Goal: Task Accomplishment & Management: Use online tool/utility

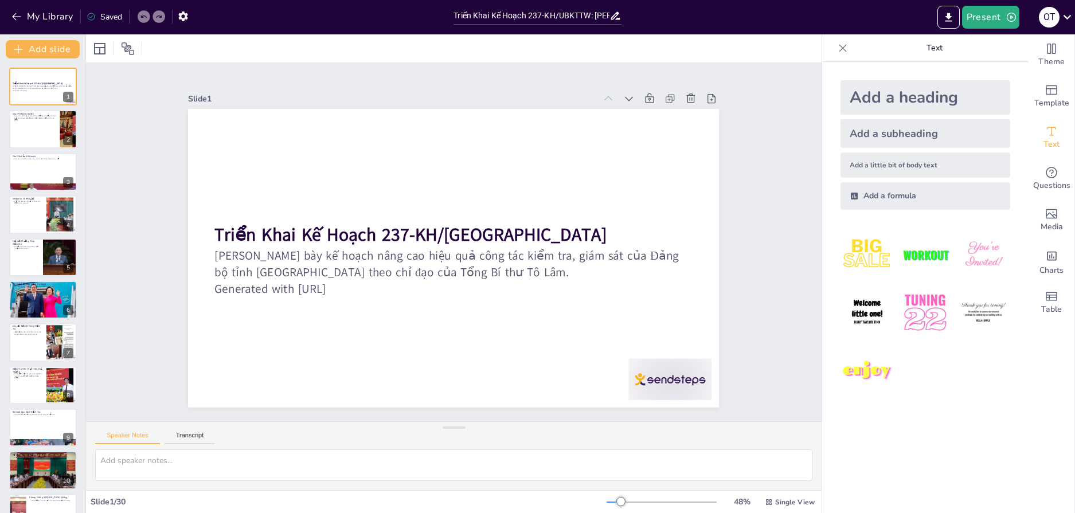
checkbox input "true"
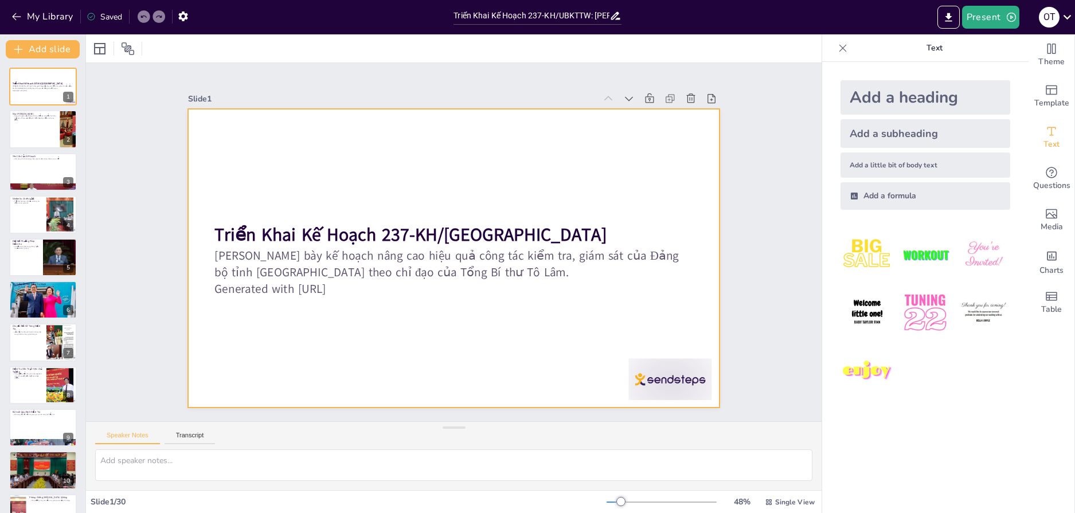
checkbox input "true"
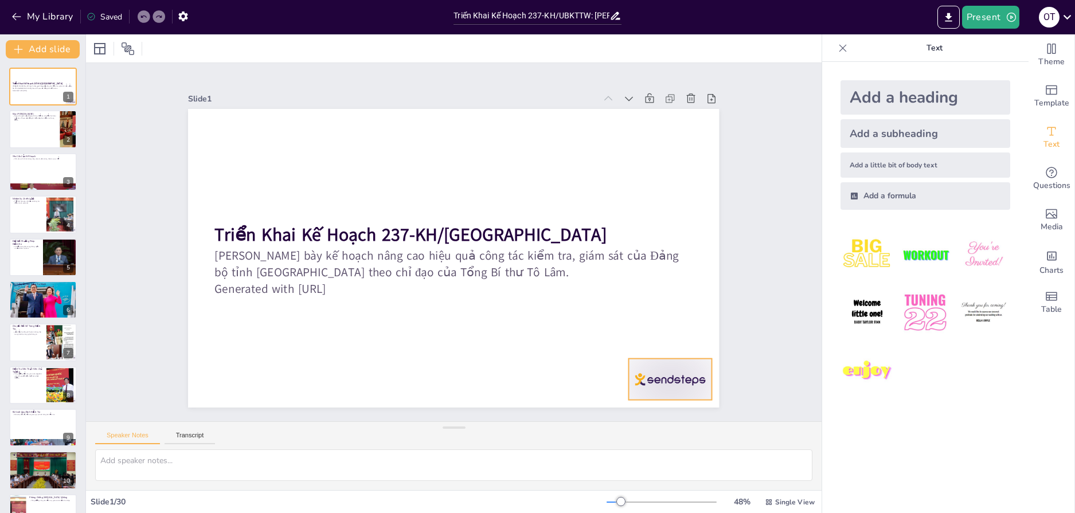
checkbox input "true"
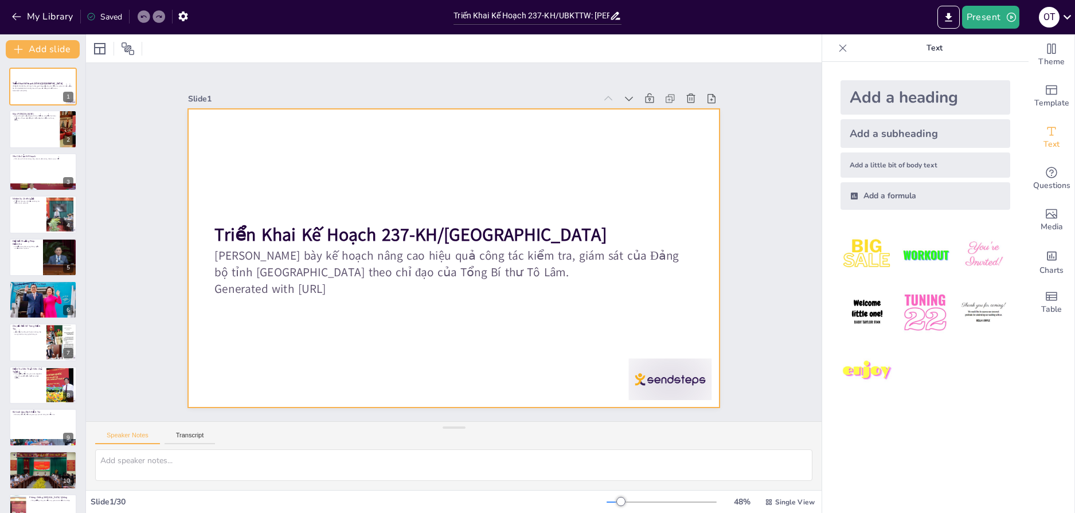
checkbox input "true"
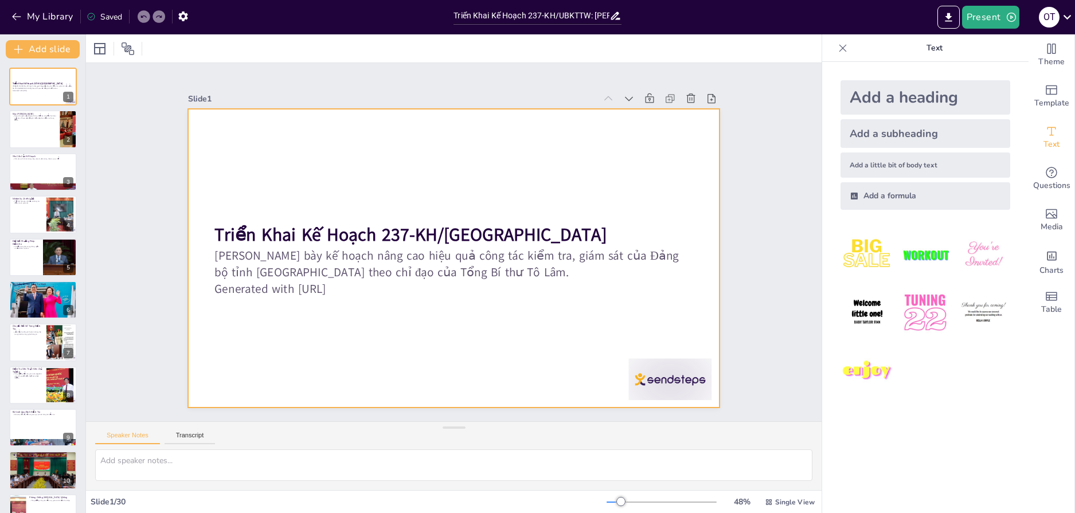
checkbox input "true"
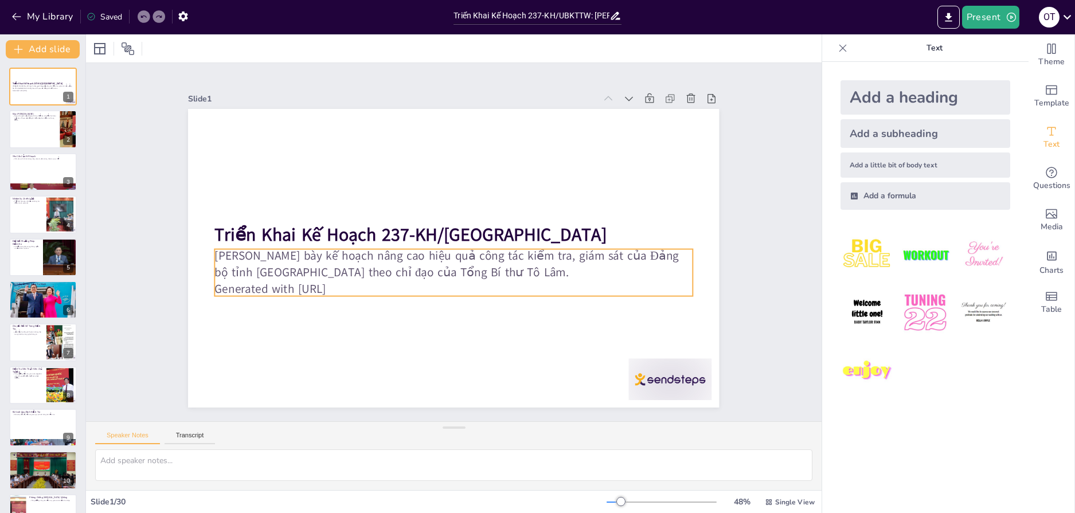
checkbox input "true"
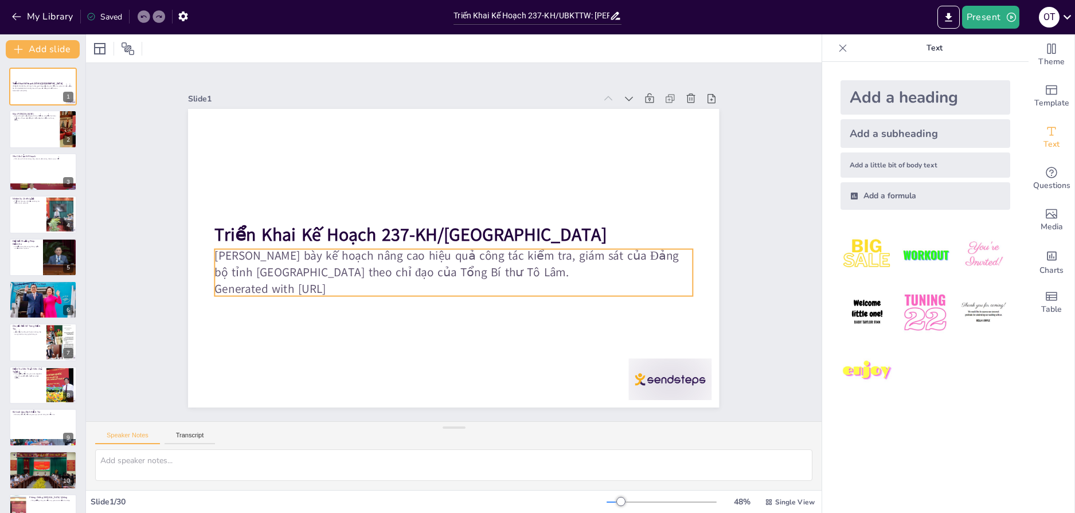
checkbox input "true"
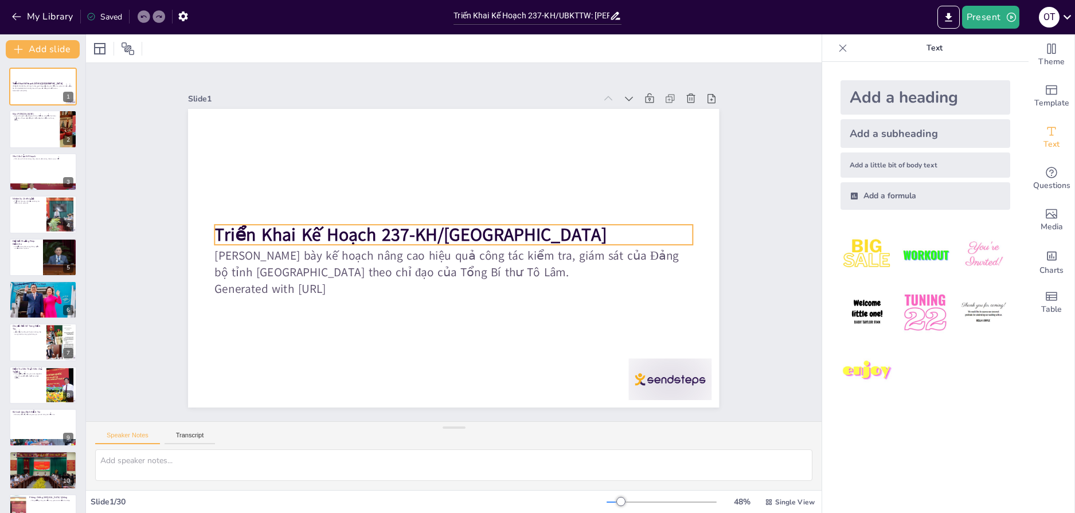
checkbox input "true"
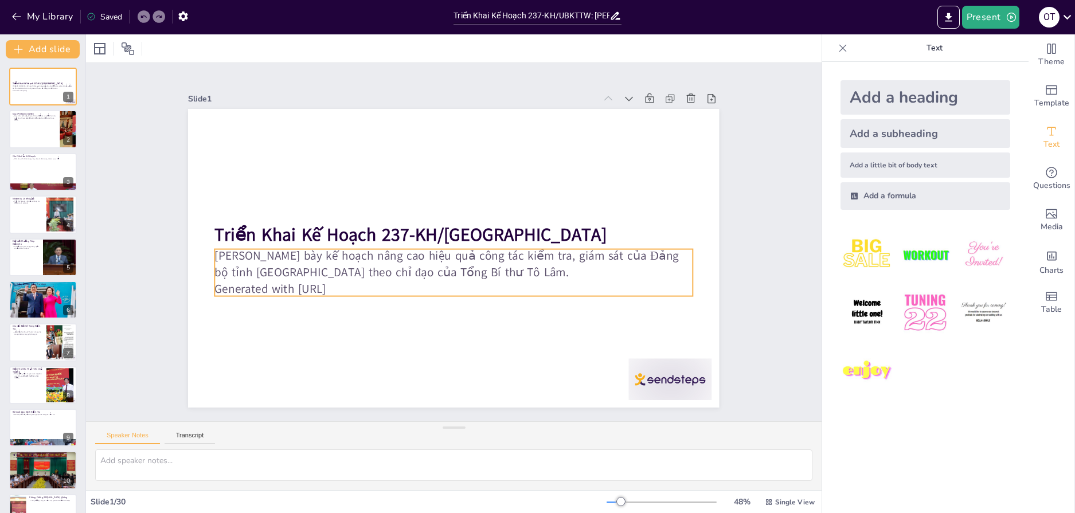
checkbox input "true"
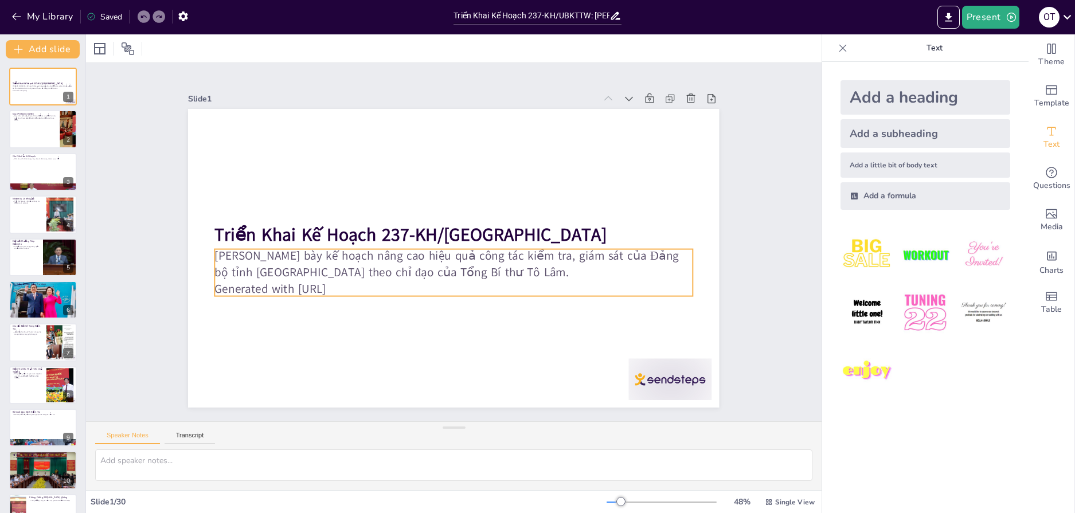
checkbox input "true"
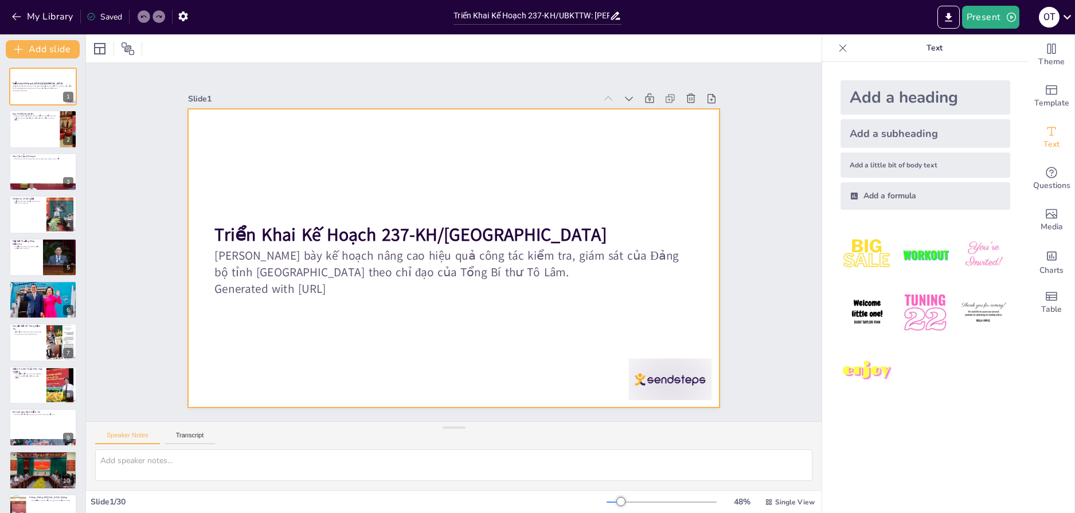
checkbox input "true"
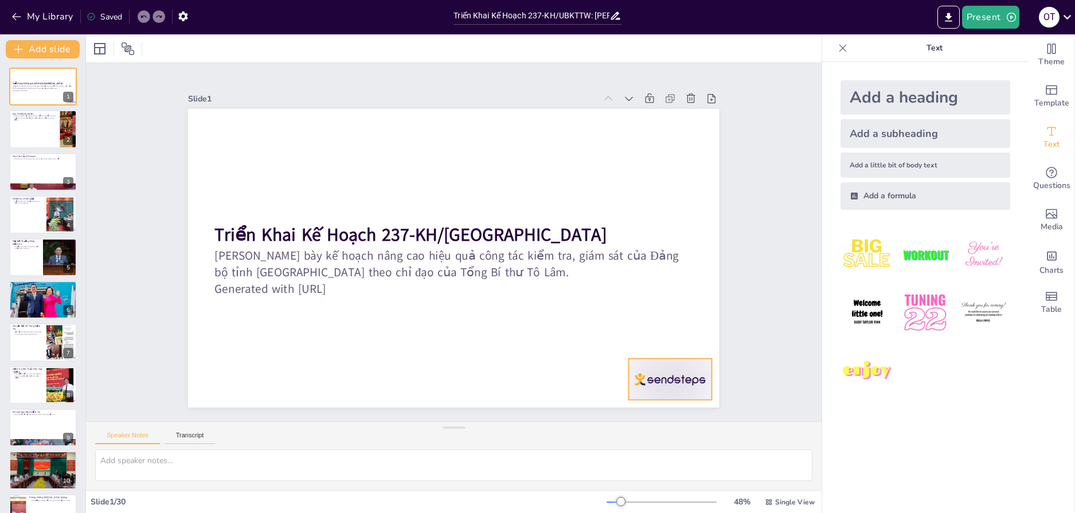
checkbox input "true"
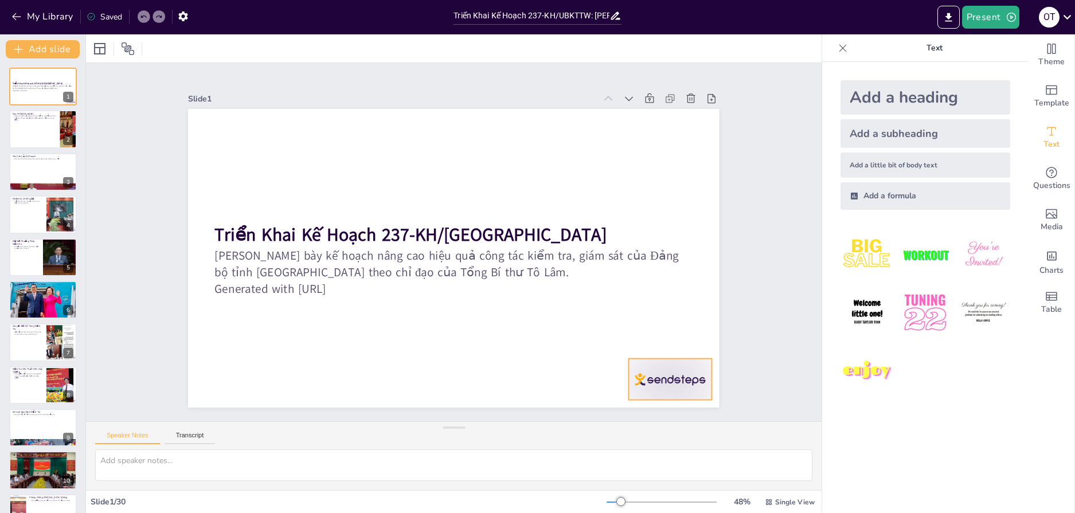
checkbox input "true"
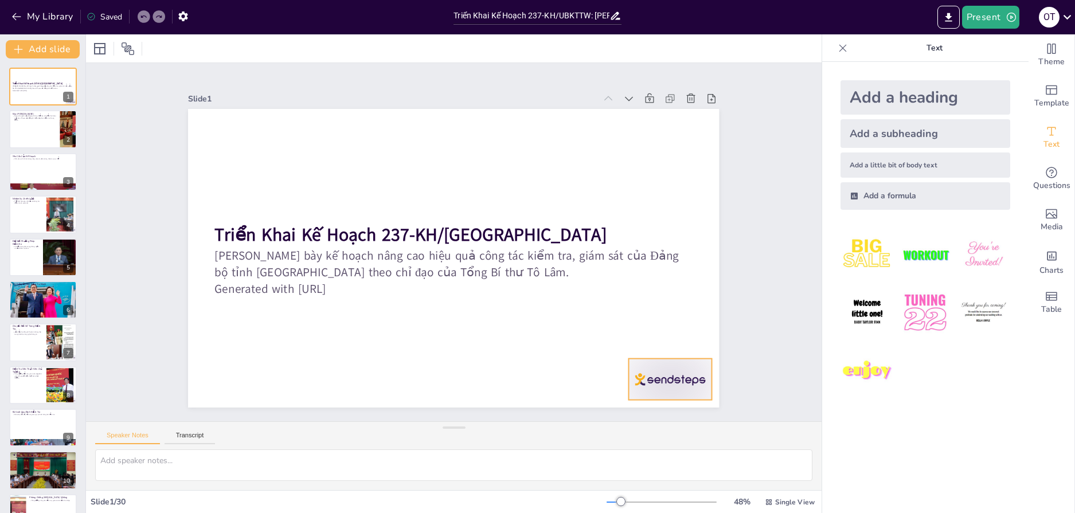
checkbox input "true"
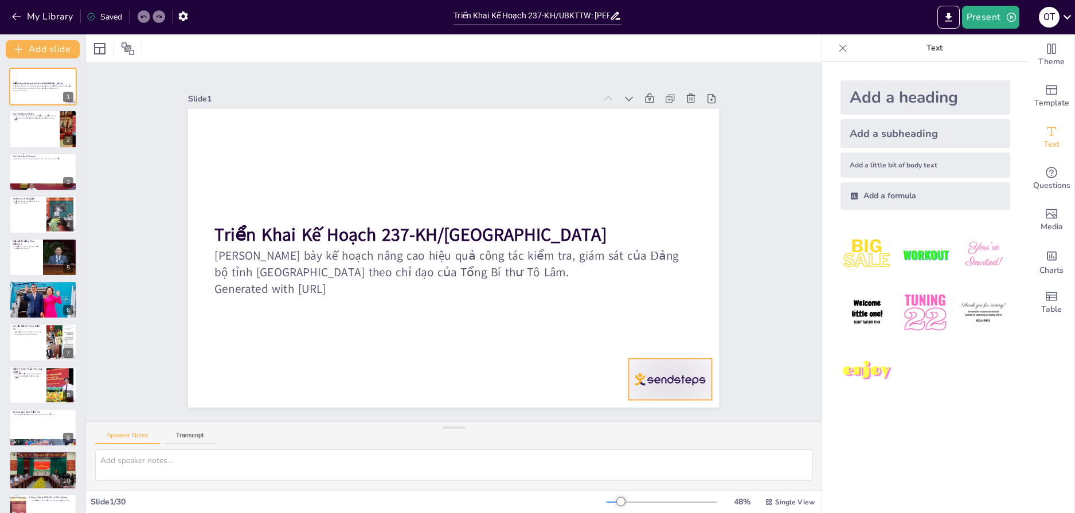
checkbox input "true"
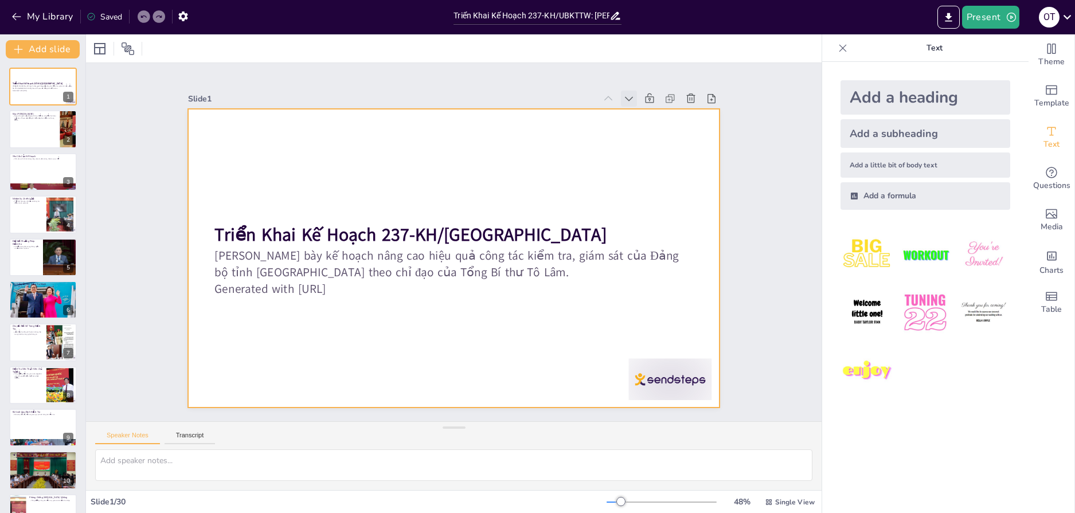
checkbox input "true"
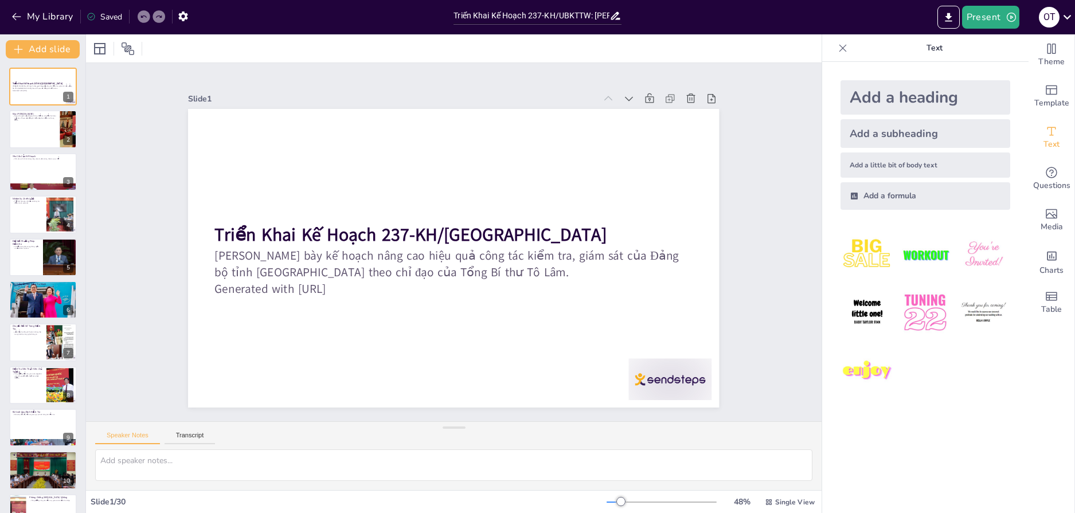
checkbox input "true"
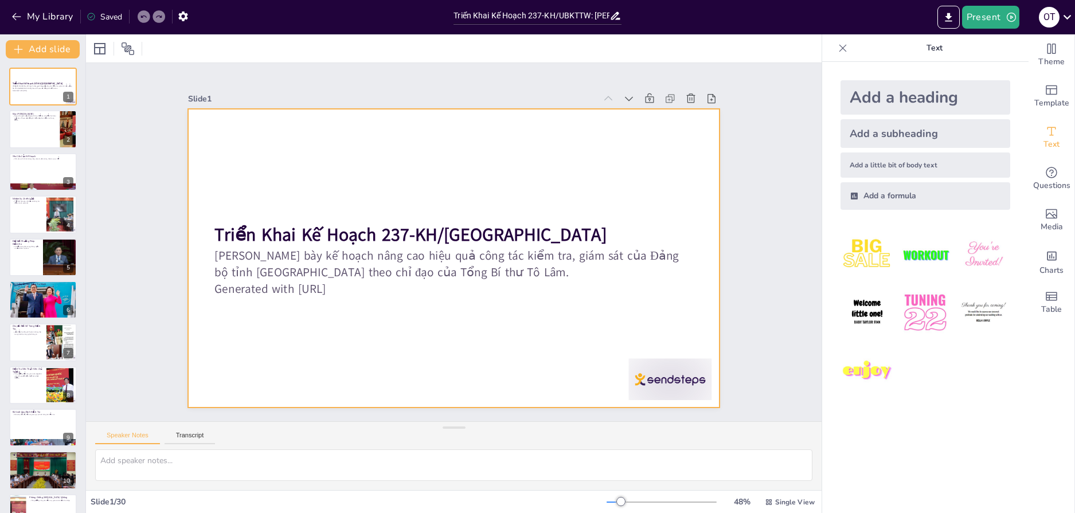
checkbox input "true"
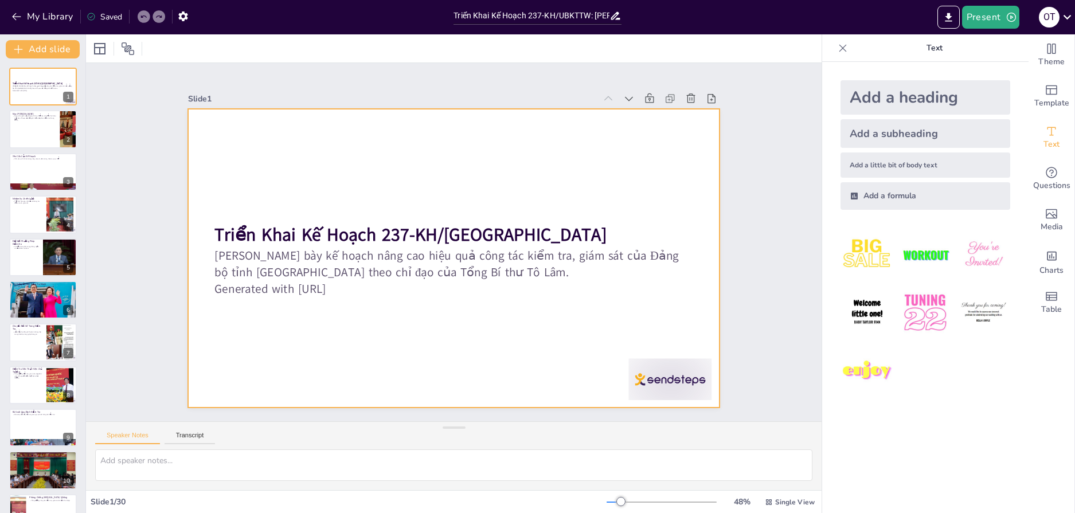
checkbox input "true"
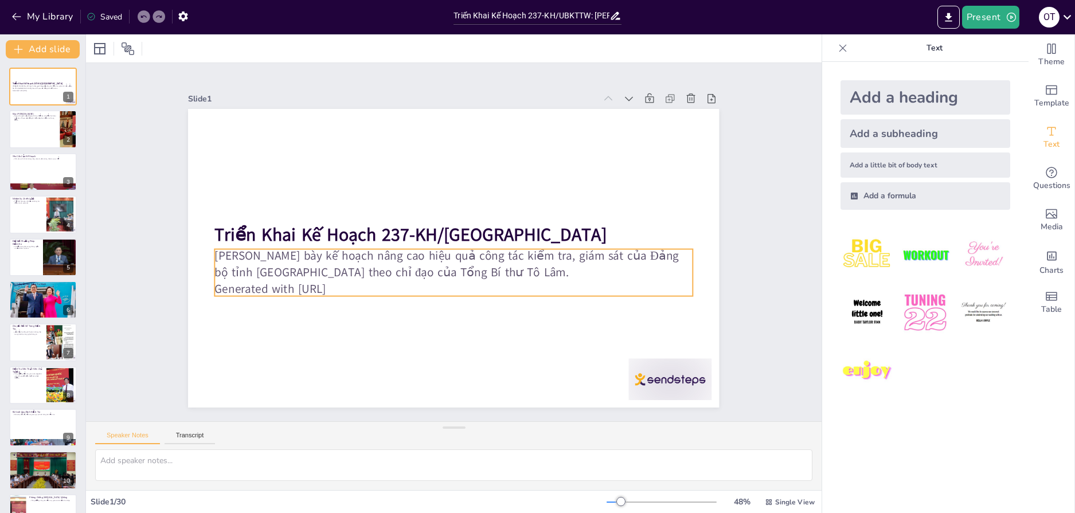
checkbox input "true"
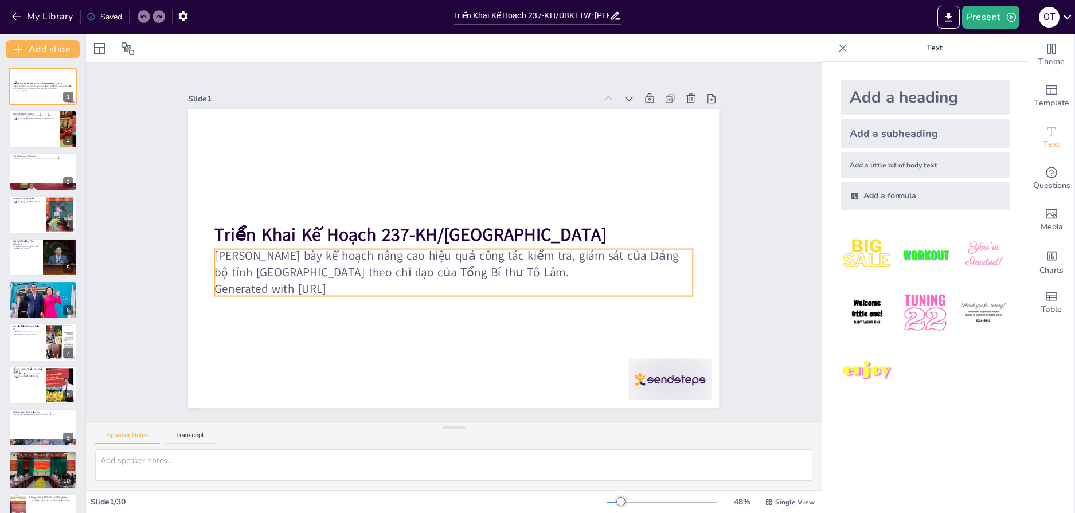
checkbox input "true"
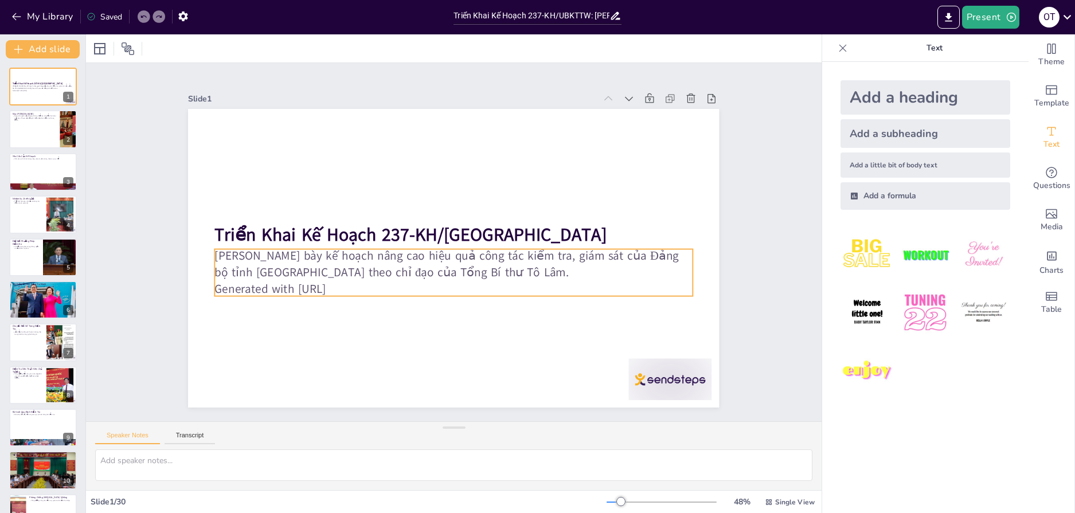
checkbox input "true"
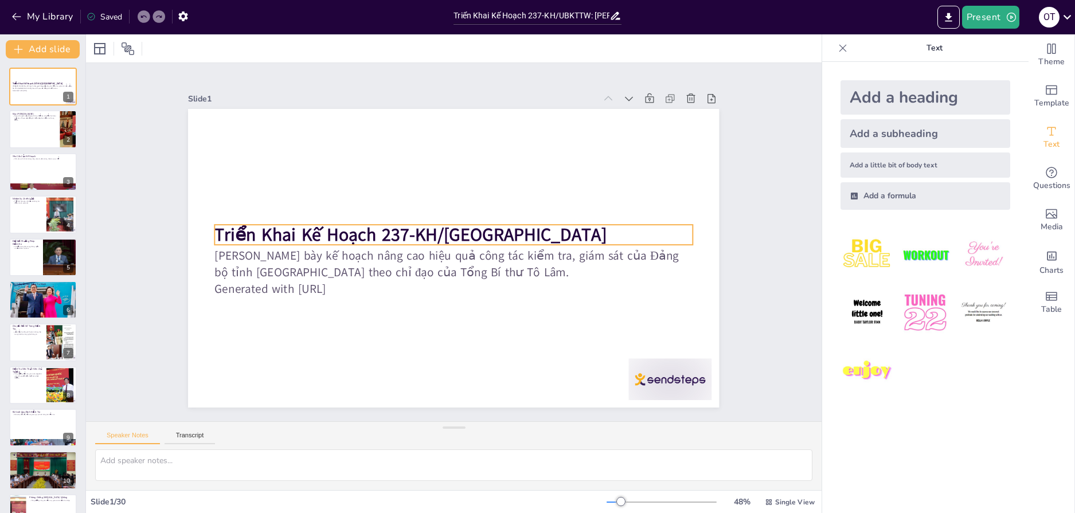
checkbox input "true"
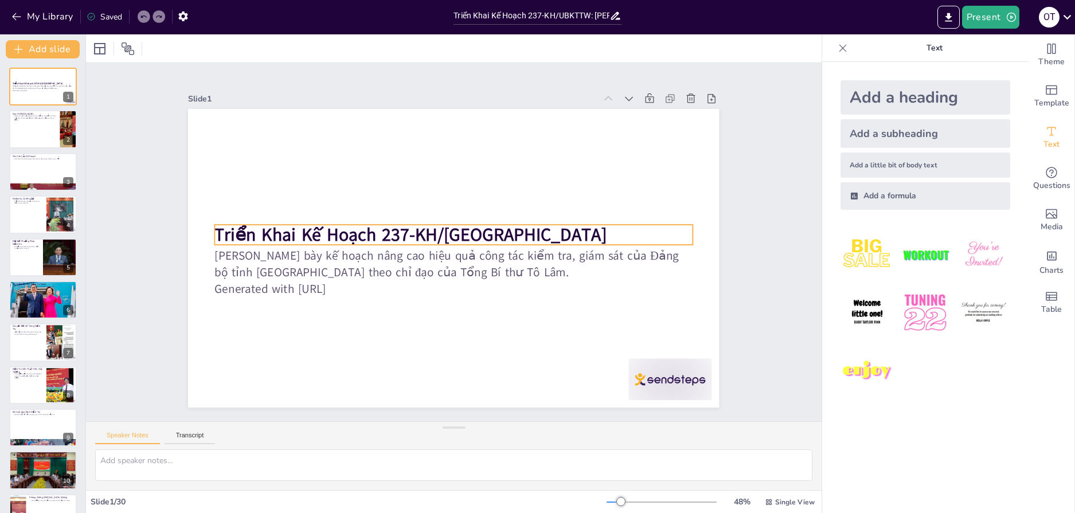
checkbox input "true"
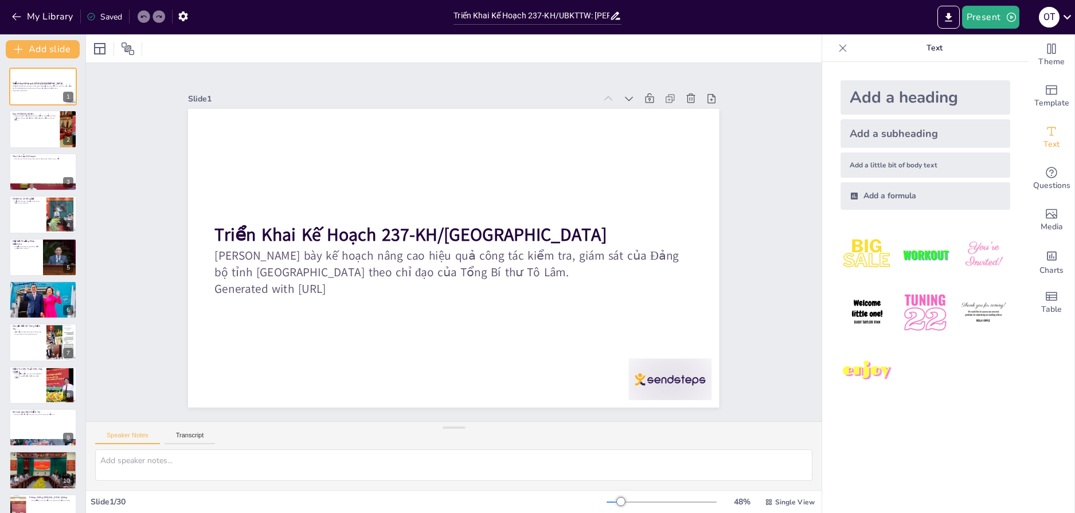
checkbox input "true"
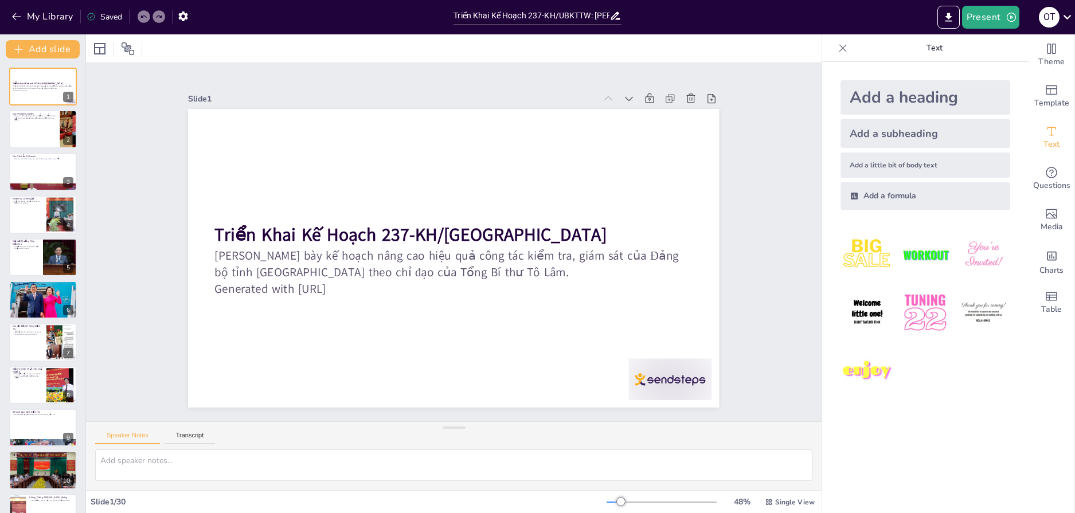
checkbox input "true"
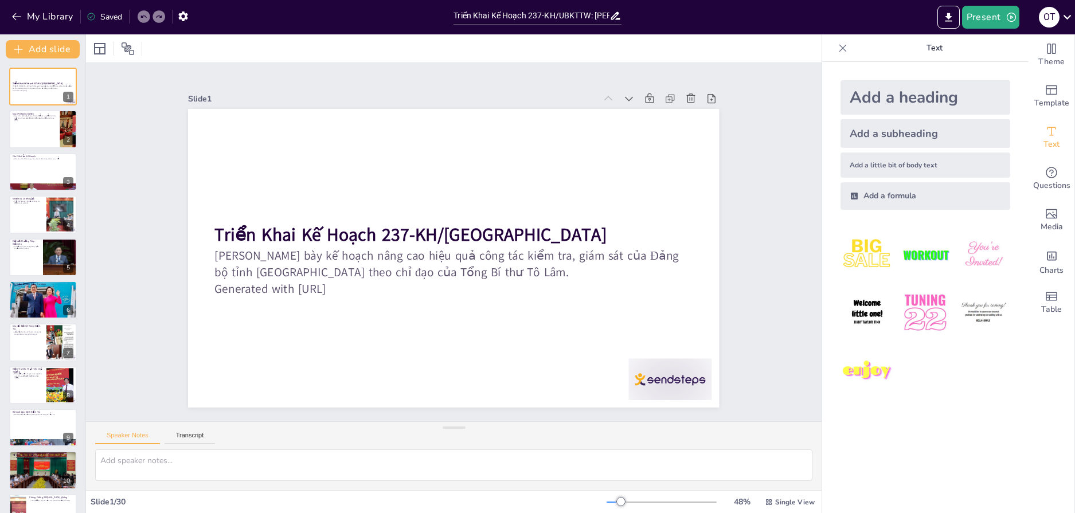
checkbox input "true"
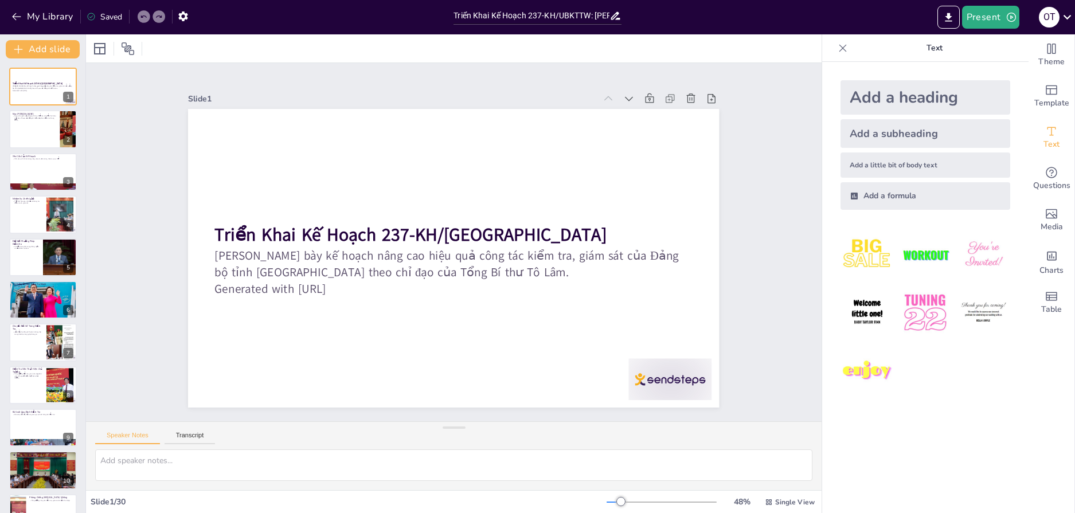
checkbox input "true"
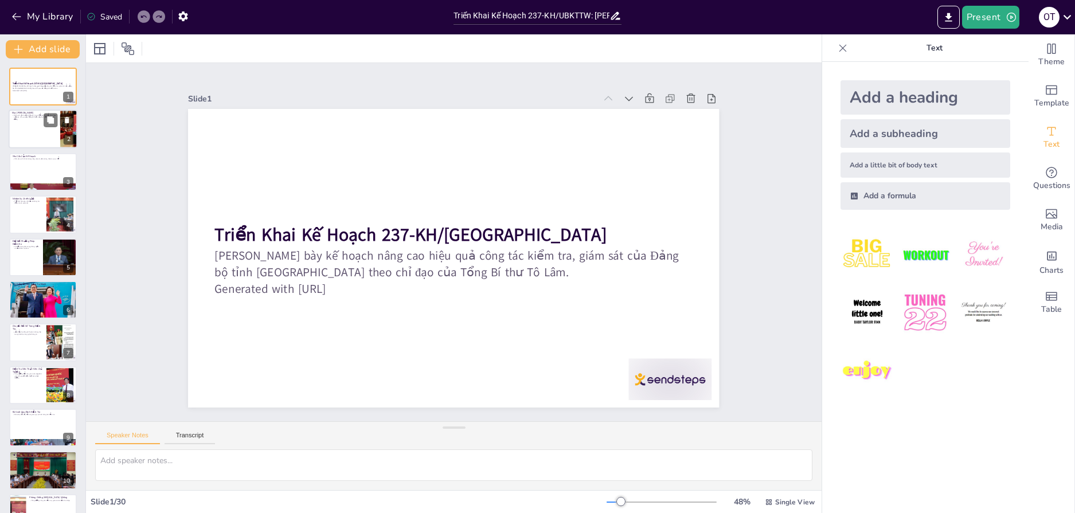
checkbox input "true"
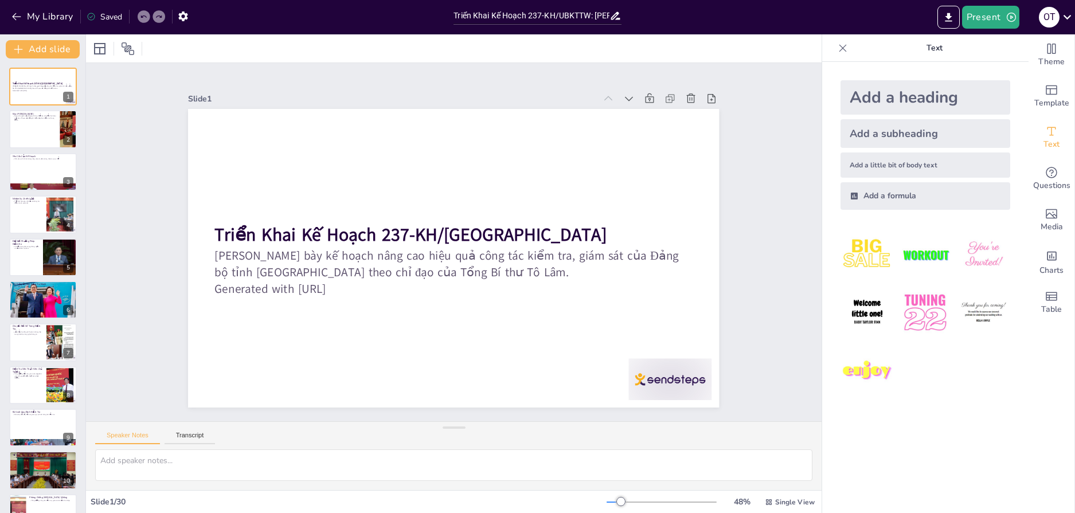
checkbox input "true"
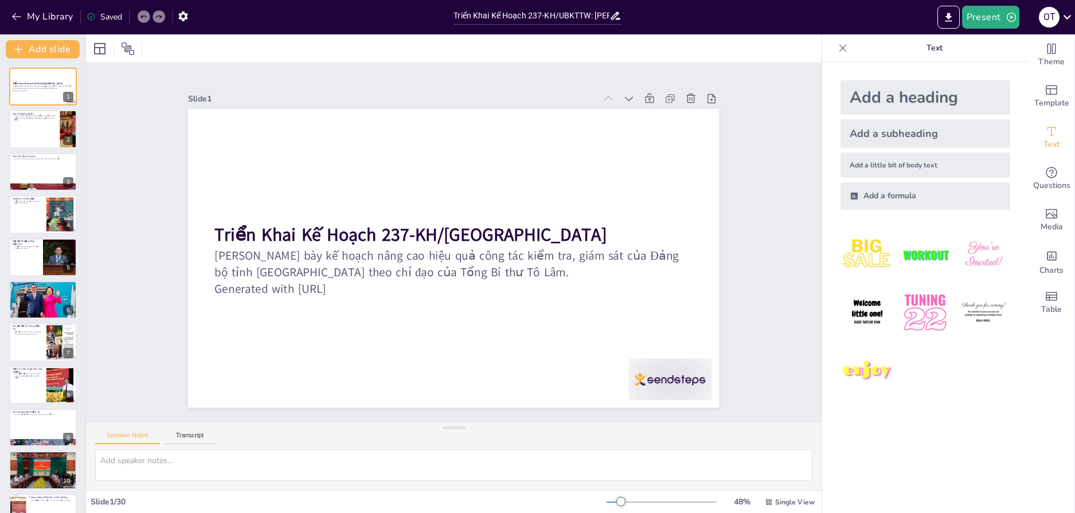
checkbox input "true"
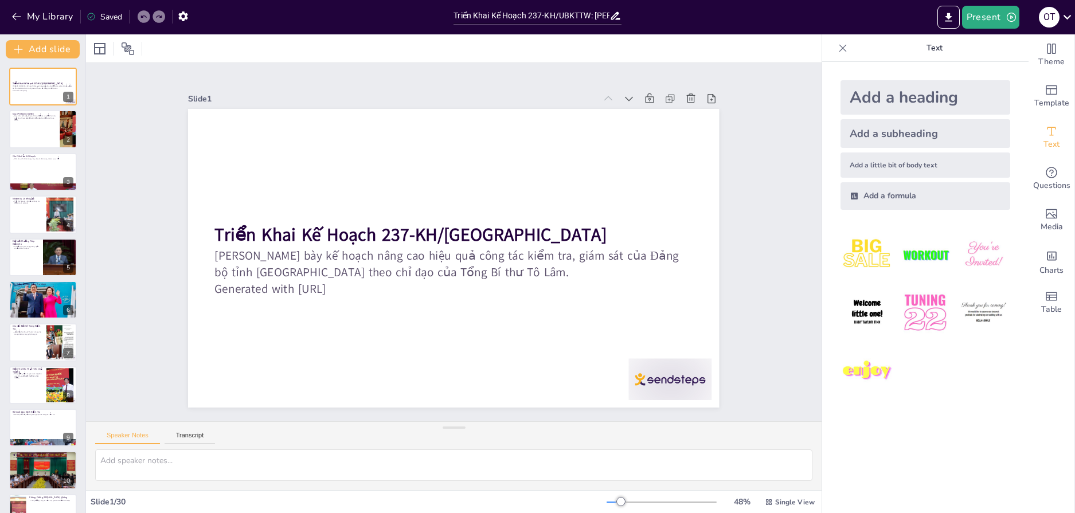
checkbox input "true"
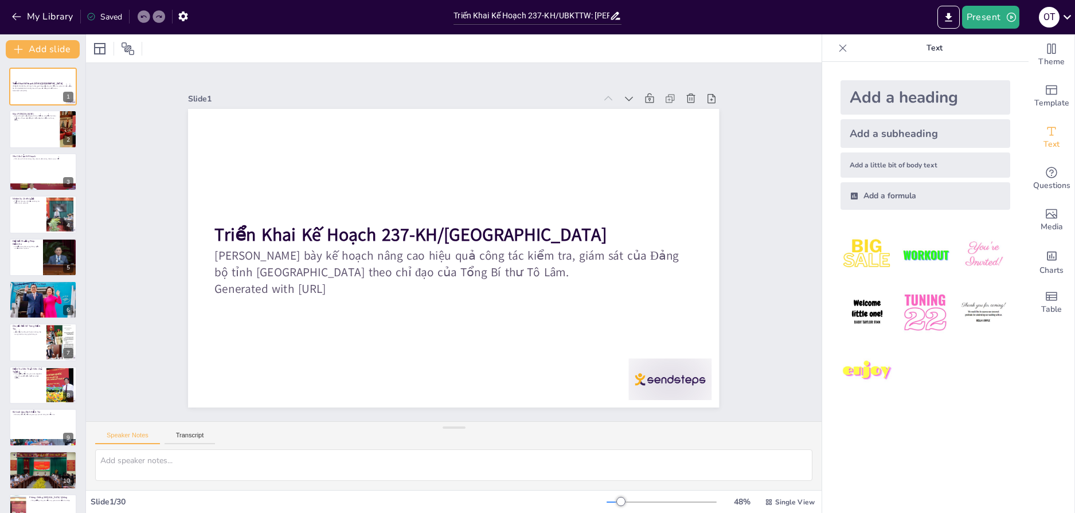
checkbox input "true"
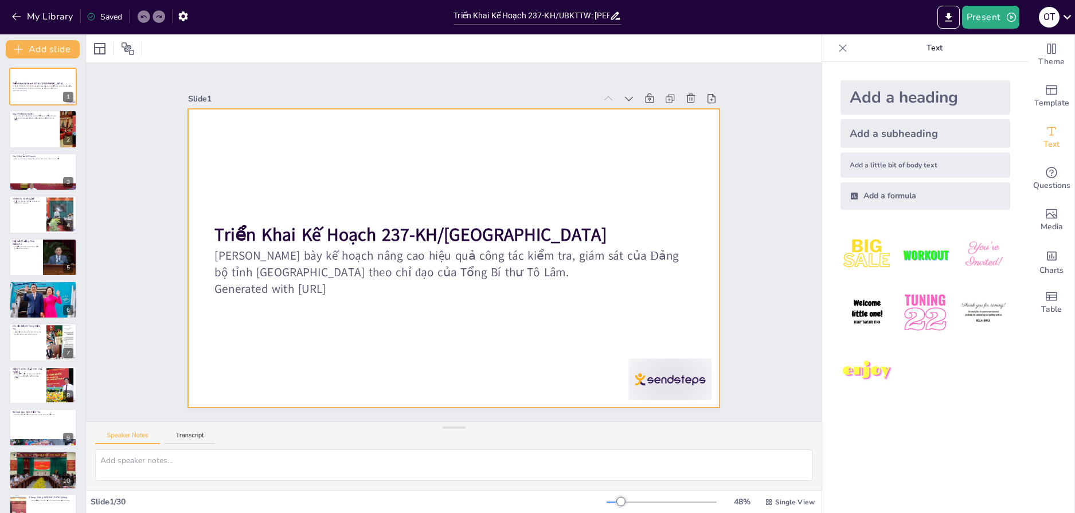
checkbox input "true"
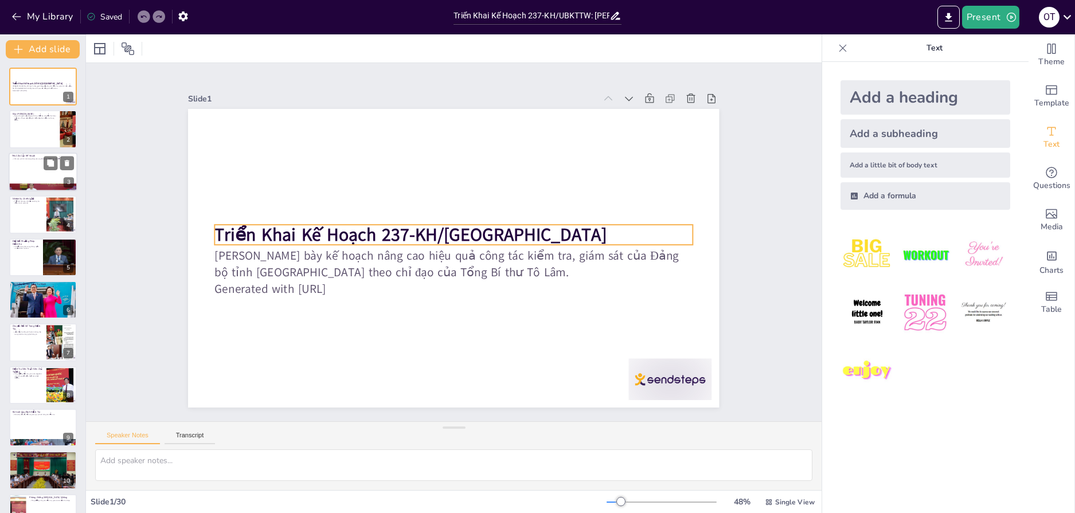
checkbox input "true"
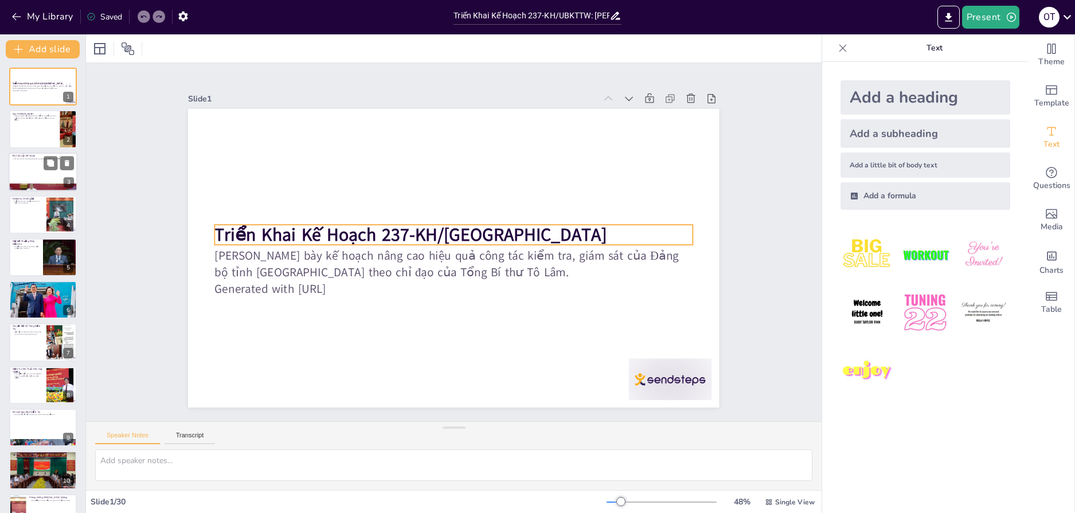
checkbox input "true"
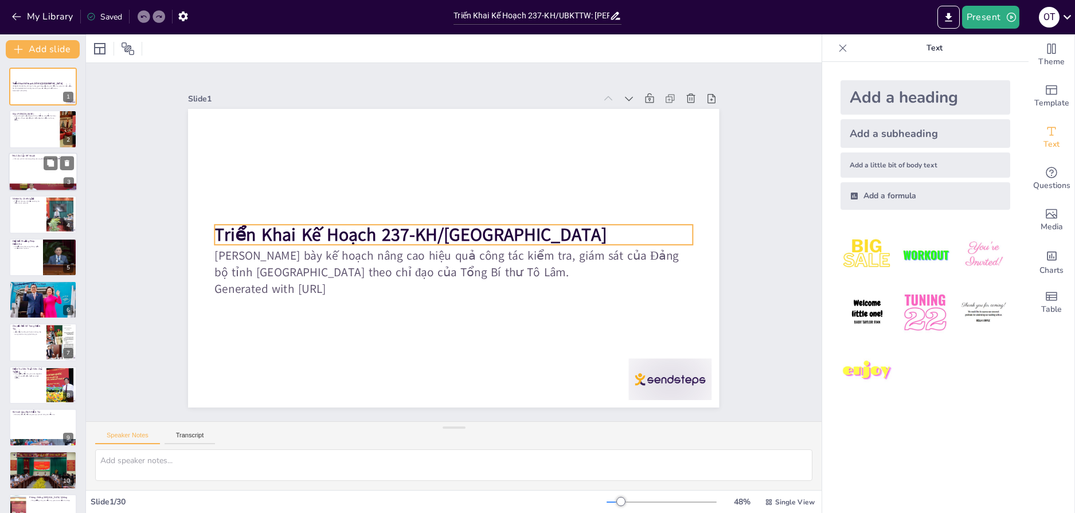
checkbox input "true"
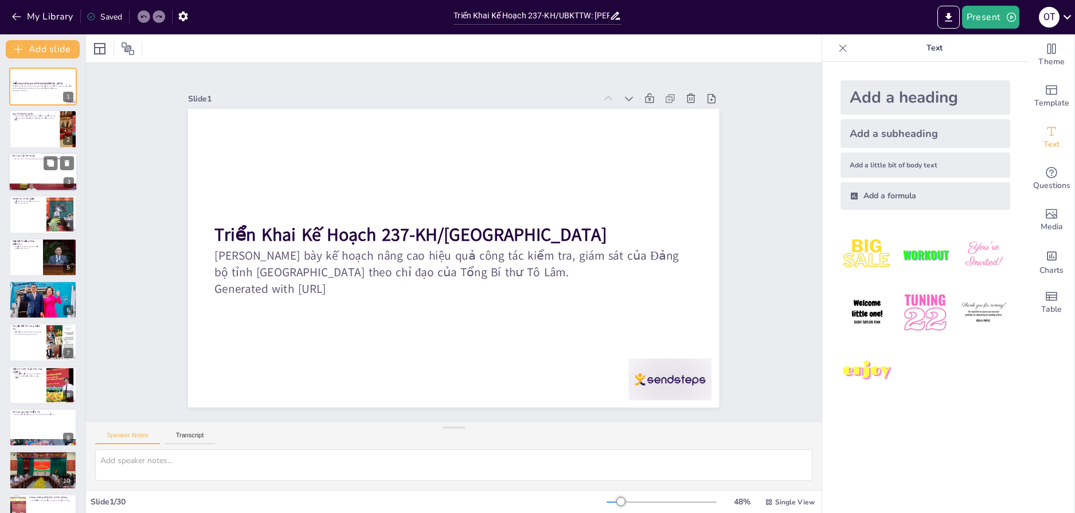
checkbox input "true"
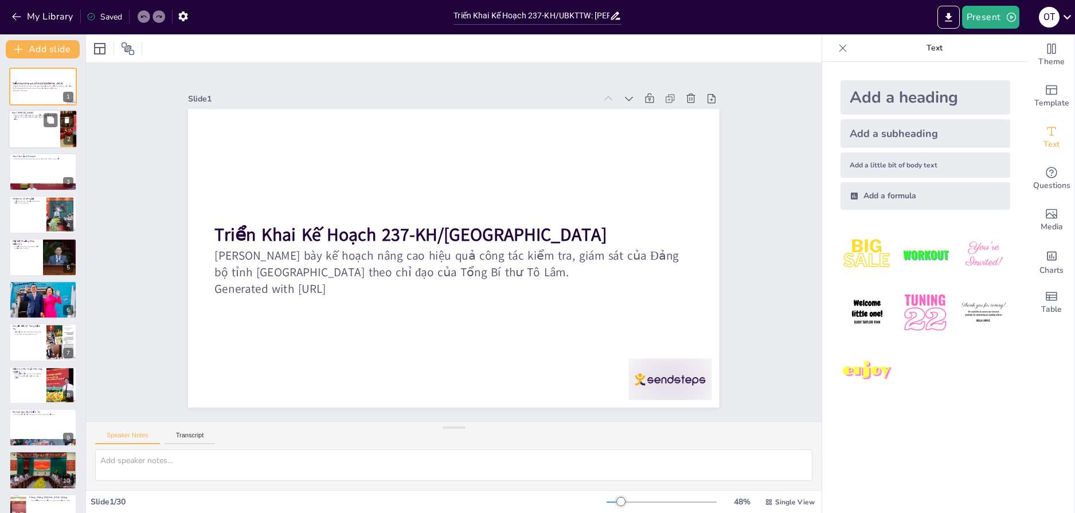
checkbox input "true"
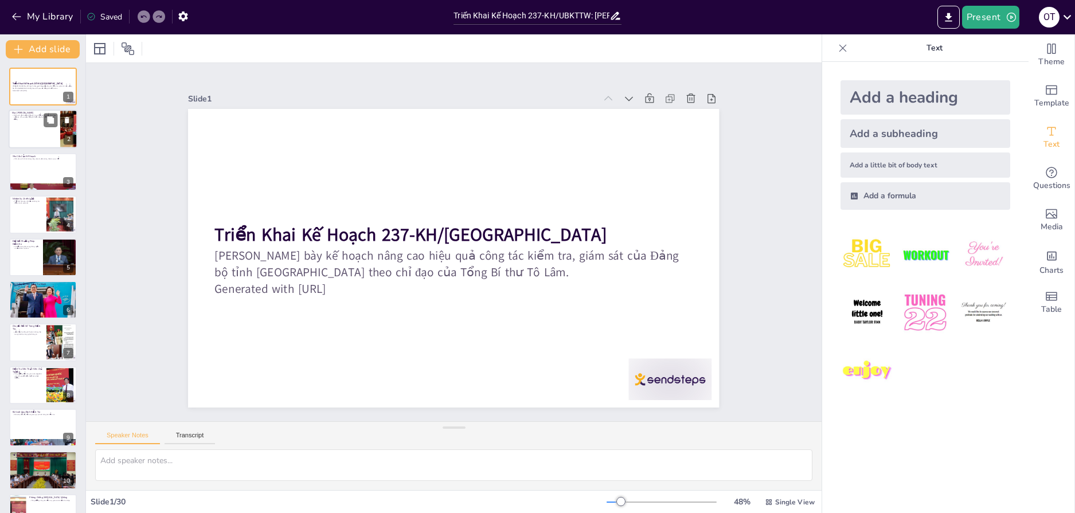
checkbox input "true"
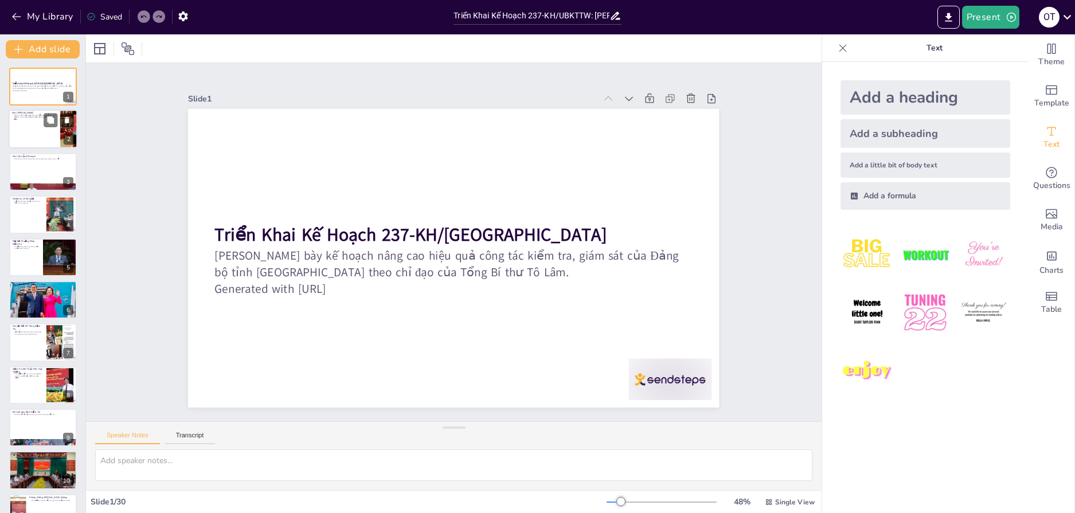
click at [33, 124] on div at bounding box center [43, 129] width 69 height 39
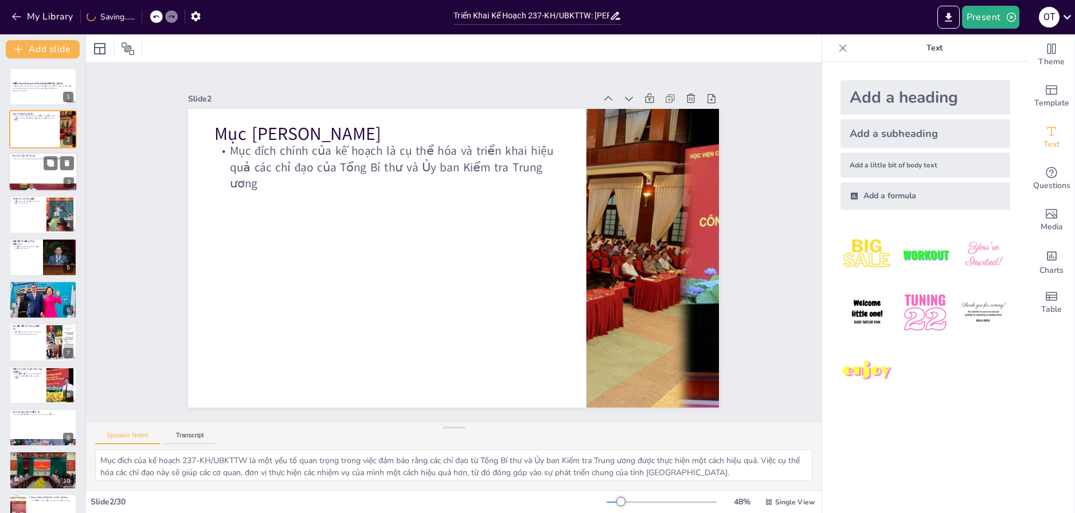
click at [25, 171] on div at bounding box center [43, 171] width 69 height 39
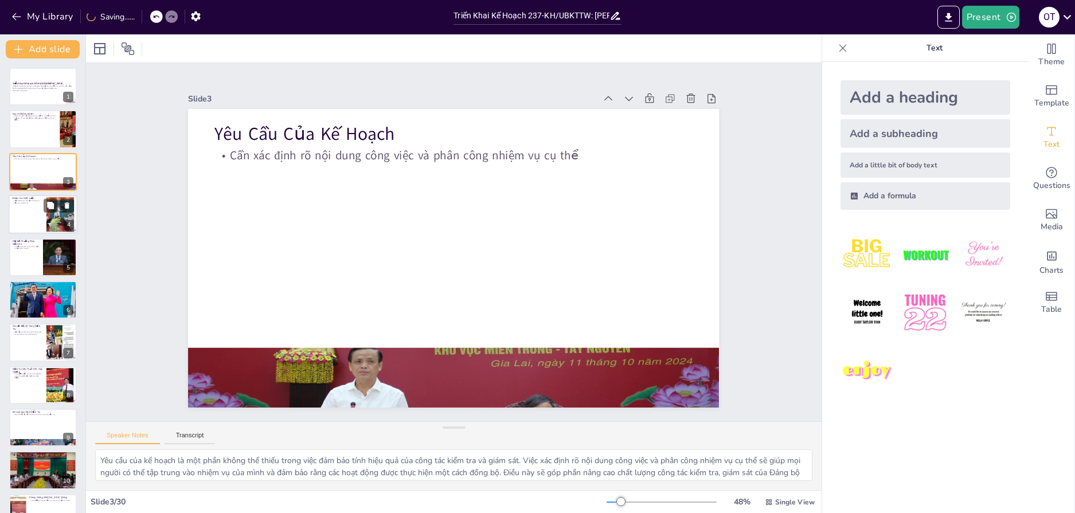
click at [25, 221] on div at bounding box center [43, 214] width 69 height 39
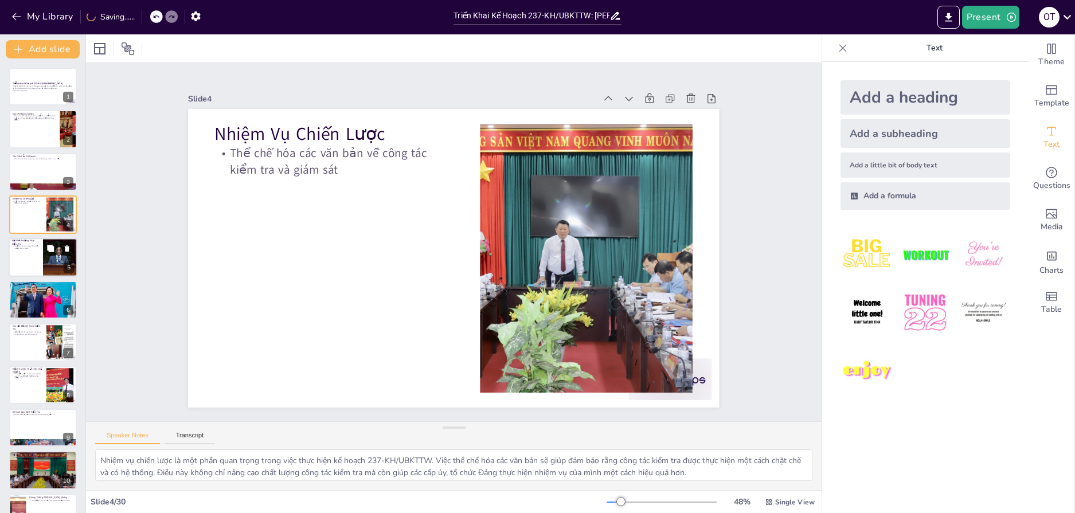
click at [23, 258] on div at bounding box center [43, 257] width 69 height 39
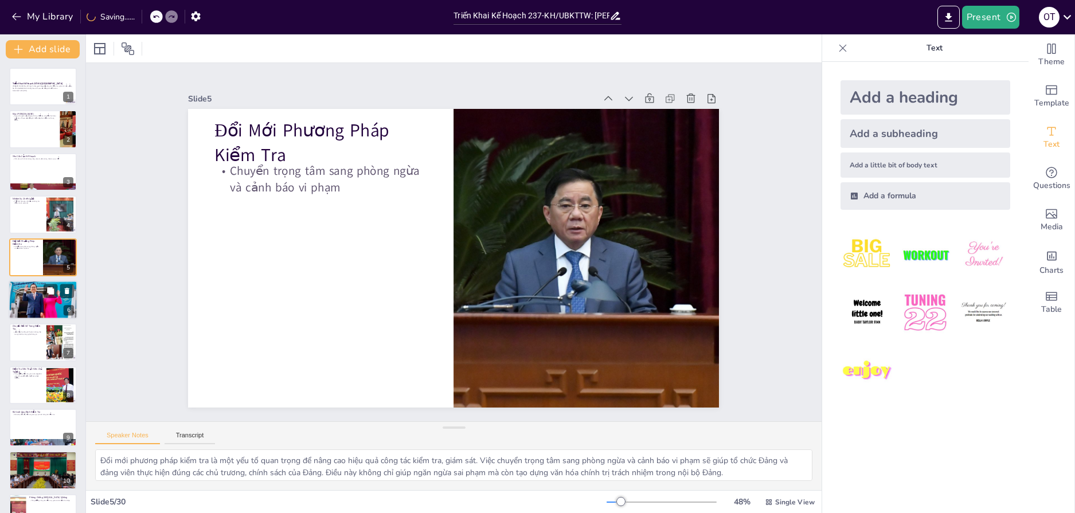
click at [21, 288] on div at bounding box center [43, 300] width 69 height 46
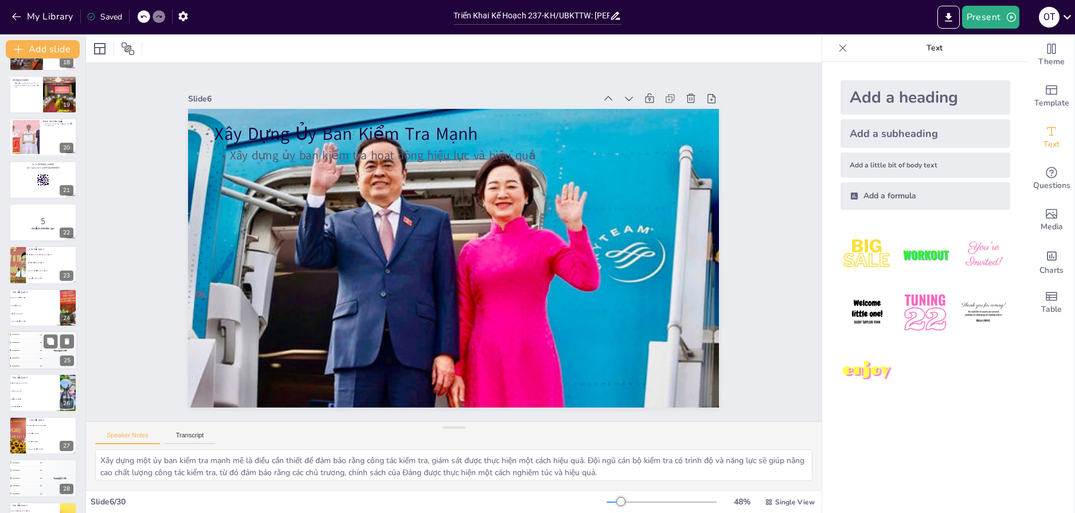
scroll to position [838, 0]
